Goal: Transaction & Acquisition: Purchase product/service

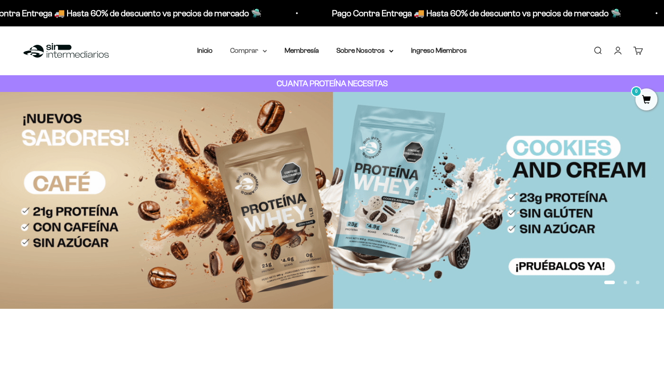
click at [244, 46] on summary "Comprar" at bounding box center [248, 50] width 37 height 11
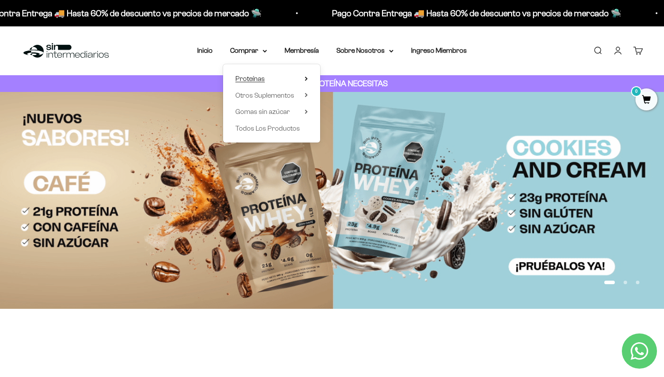
click at [264, 78] on span "Proteínas" at bounding box center [250, 78] width 29 height 7
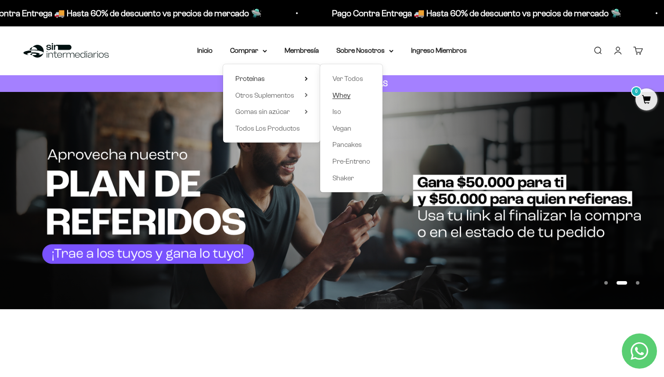
click at [346, 95] on span "Whey" at bounding box center [342, 94] width 18 height 7
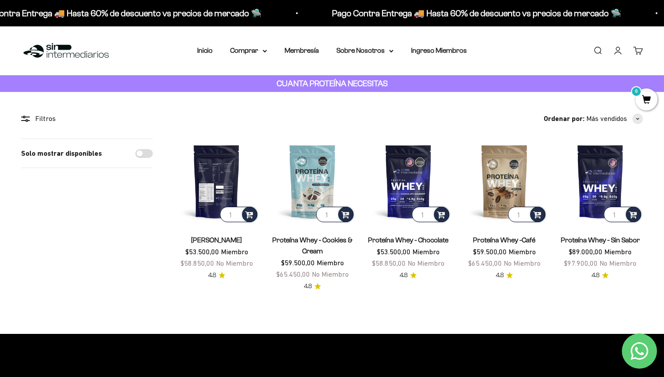
click at [227, 185] on img at bounding box center [216, 180] width 85 height 85
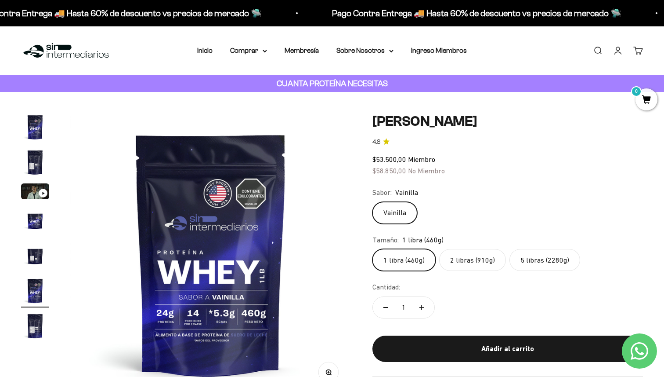
click at [487, 260] on label "2 libras (910g)" at bounding box center [472, 260] width 67 height 22
click at [373, 249] on input "2 libras (910g)" at bounding box center [372, 248] width 0 height 0
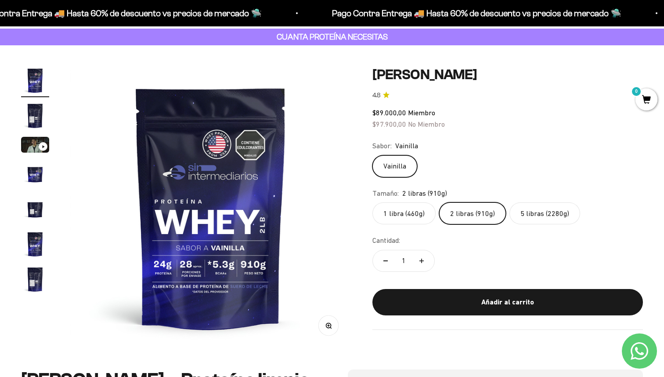
scroll to position [54, 0]
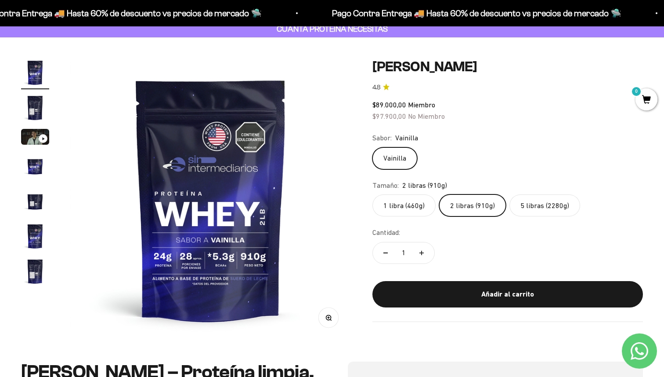
click at [549, 208] on label "5 libras (2280g)" at bounding box center [545, 205] width 71 height 22
click at [373, 194] on input "5 libras (2280g)" at bounding box center [372, 194] width 0 height 0
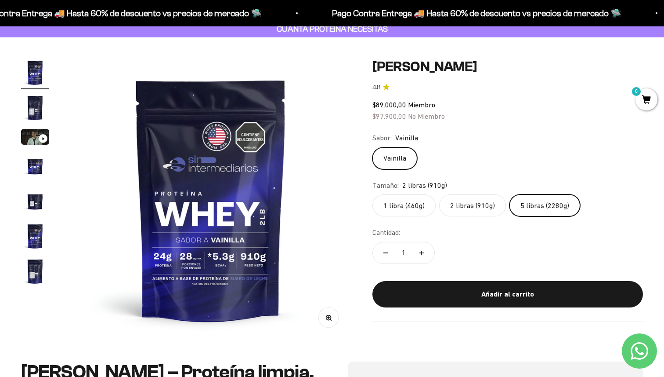
scroll to position [0, 876]
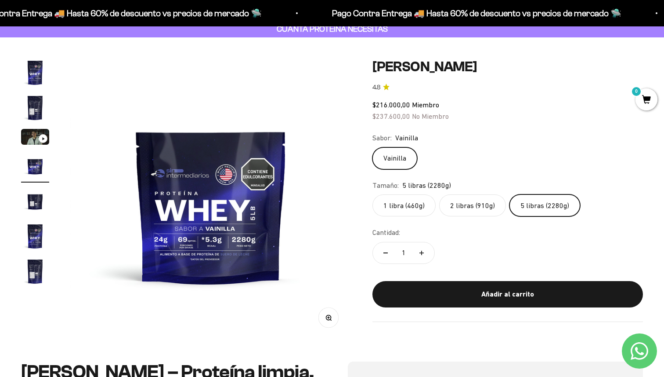
click at [467, 205] on label "2 libras (910g)" at bounding box center [472, 205] width 67 height 22
click at [373, 194] on input "2 libras (910g)" at bounding box center [372, 194] width 0 height 0
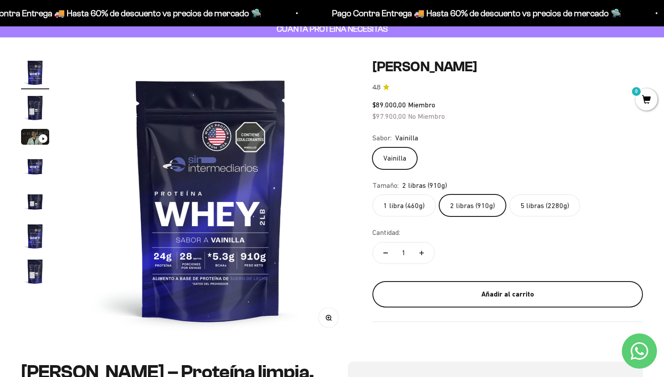
click at [479, 294] on div "Añadir al carrito" at bounding box center [508, 293] width 236 height 11
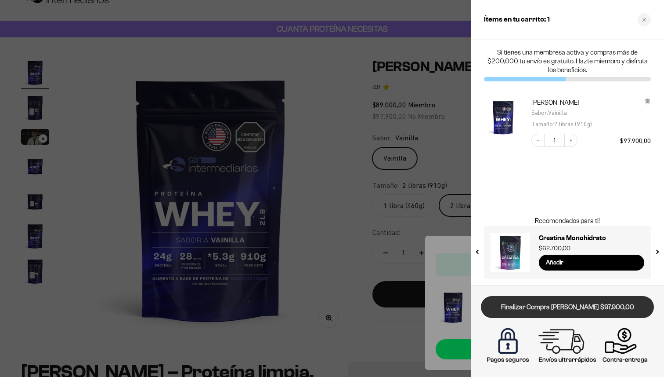
click at [549, 310] on link "Finalizar Compra [PERSON_NAME] $97.900,00" at bounding box center [567, 307] width 173 height 22
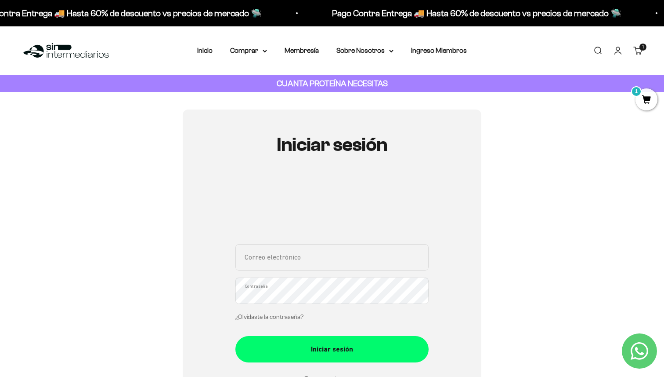
click at [321, 256] on input "Correo electrónico" at bounding box center [332, 257] width 193 height 26
click at [276, 257] on input "Correo electrónico" at bounding box center [332, 257] width 193 height 26
type input "jtorresmtb@gmail.com"
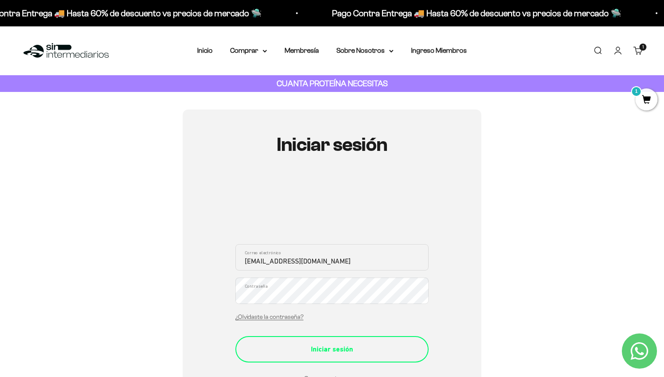
click at [301, 346] on div "Iniciar sesión" at bounding box center [332, 348] width 158 height 11
